Goal: Information Seeking & Learning: Learn about a topic

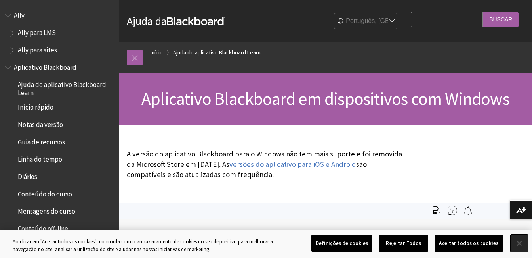
click at [518, 241] on button "Fechar" at bounding box center [519, 242] width 17 height 17
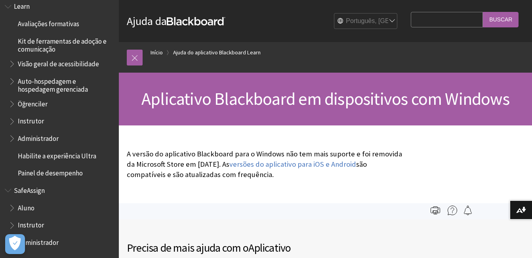
scroll to position [494, 0]
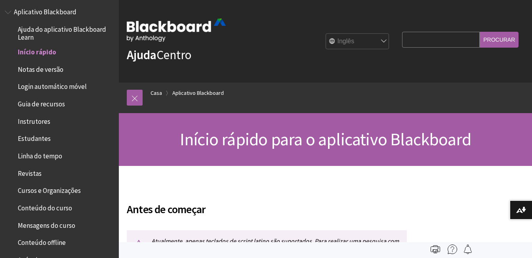
scroll to position [9, 0]
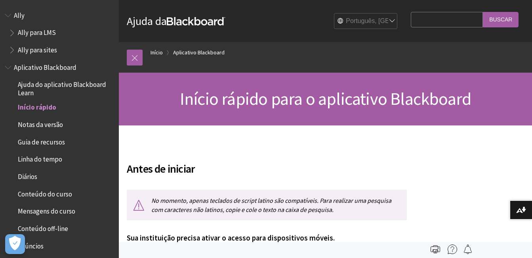
click at [11, 69] on span "Book outline for Blackboard App Help" at bounding box center [9, 66] width 8 height 10
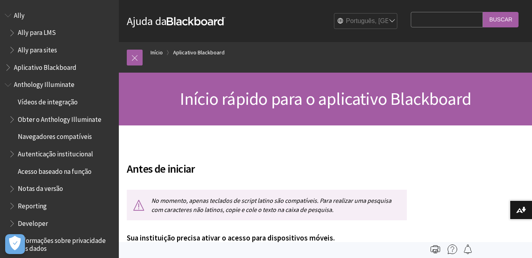
click at [13, 83] on span "Book outline for Anthology Illuminate" at bounding box center [9, 83] width 8 height 10
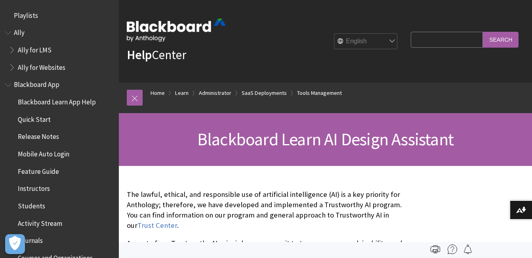
scroll to position [1419, 0]
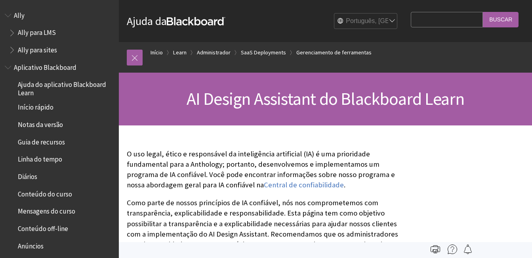
scroll to position [1320, 0]
